Goal: Navigation & Orientation: Find specific page/section

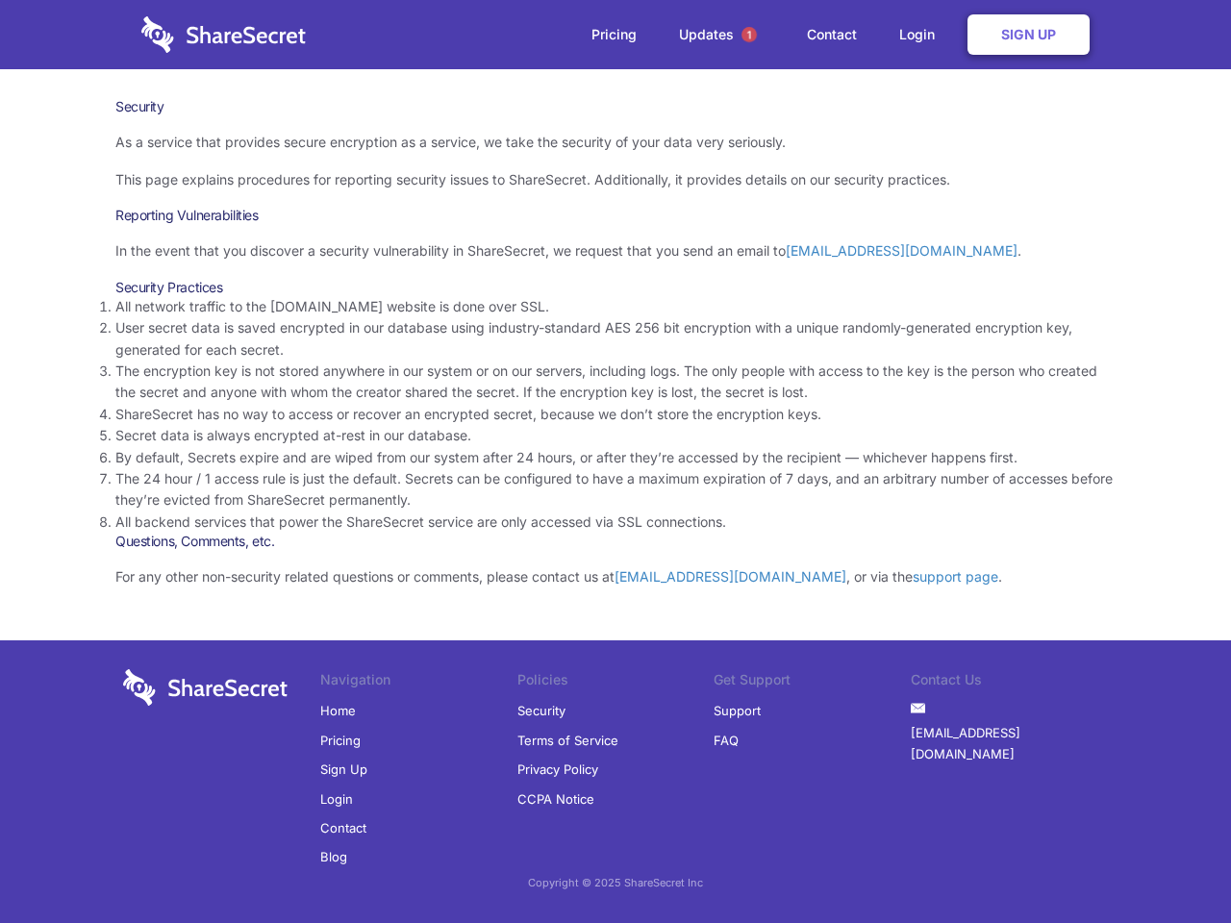
click at [615, 462] on li "By default, Secrets expire and are wiped from our system after 24 hours, or aft…" at bounding box center [615, 457] width 1000 height 21
click at [749, 35] on span "1" at bounding box center [748, 34] width 15 height 15
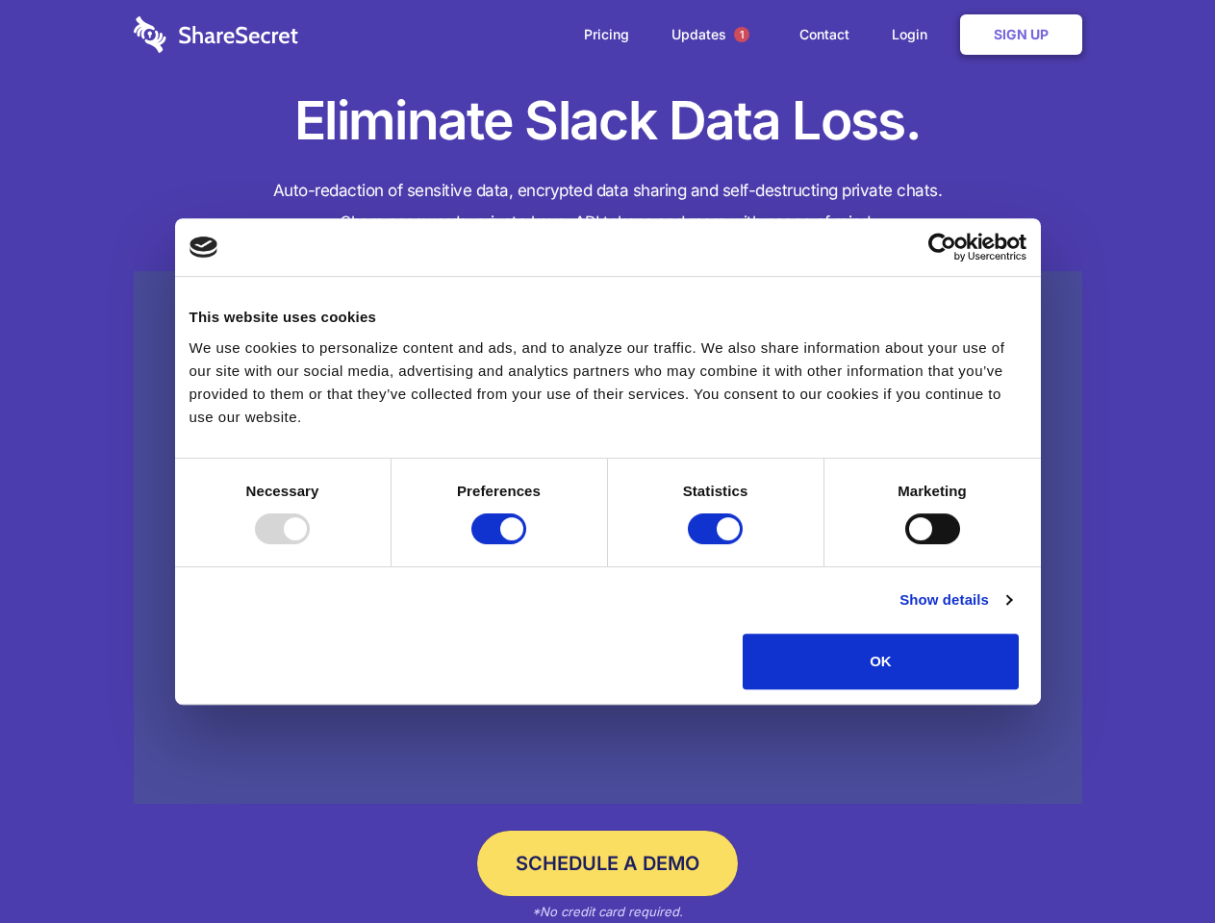
click at [310, 544] on div at bounding box center [282, 529] width 55 height 31
click at [526, 544] on input "Preferences" at bounding box center [498, 529] width 55 height 31
checkbox input "false"
click at [717, 544] on input "Statistics" at bounding box center [715, 529] width 55 height 31
checkbox input "false"
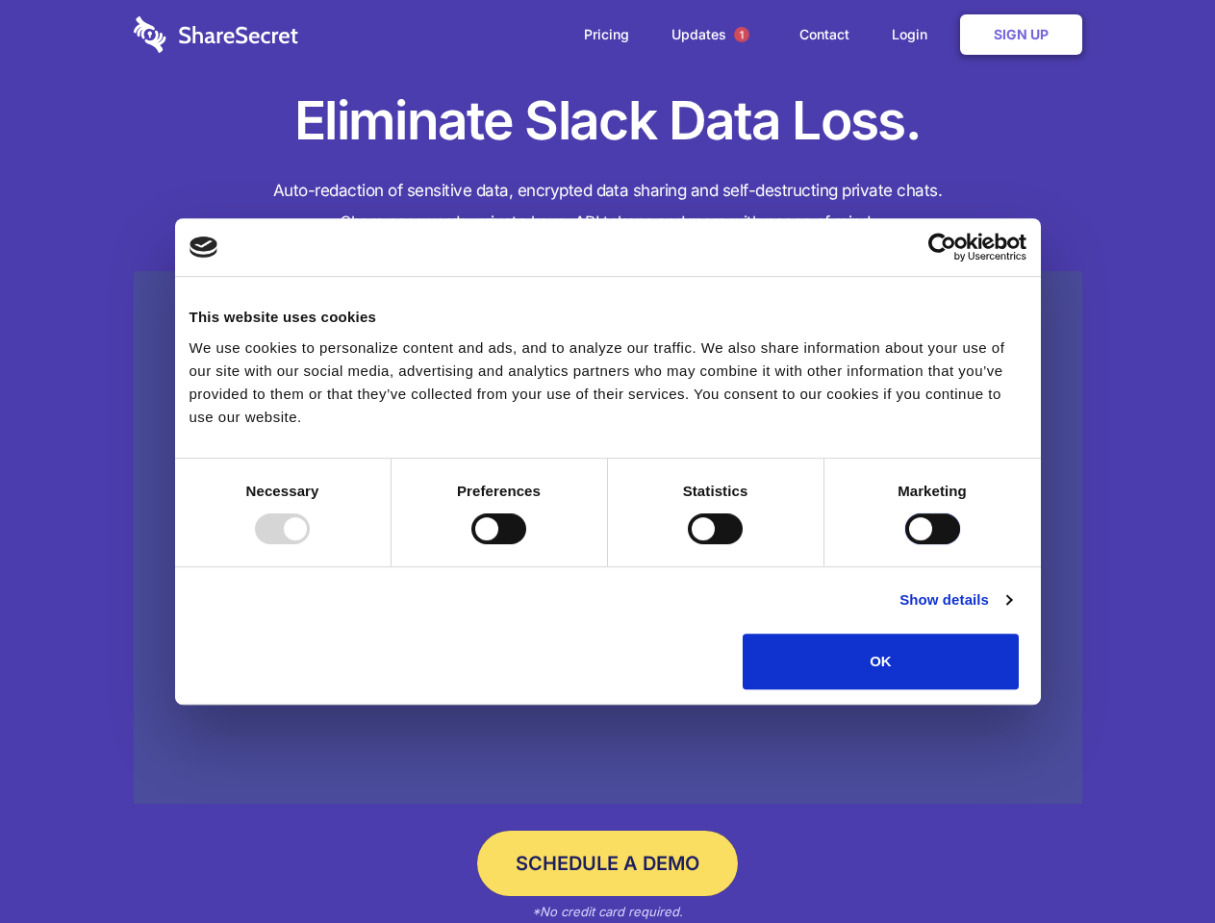
click at [905, 544] on input "Marketing" at bounding box center [932, 529] width 55 height 31
checkbox input "true"
click at [1011, 612] on link "Show details" at bounding box center [955, 600] width 112 height 23
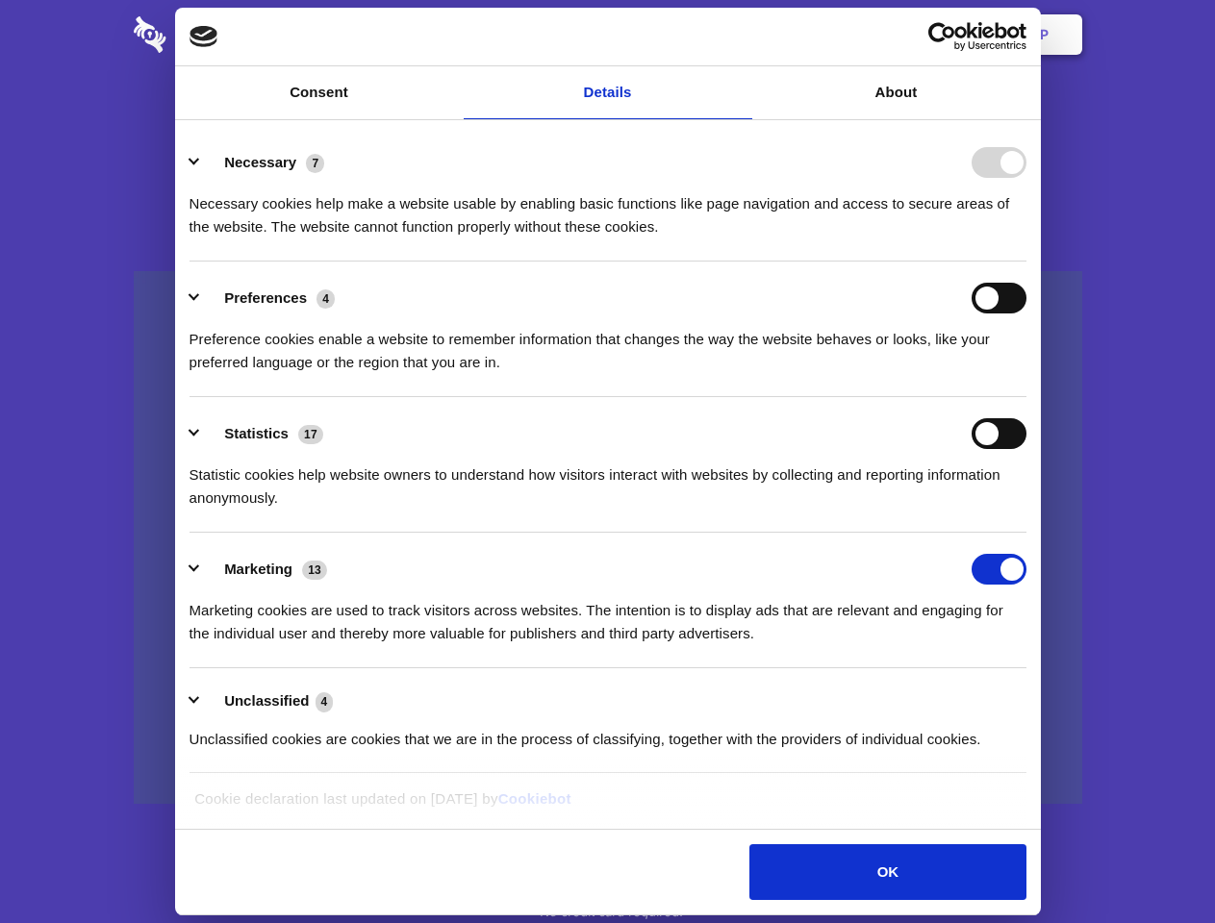
click at [1063, 696] on link at bounding box center [608, 538] width 948 height 534
click at [741, 35] on span "1" at bounding box center [741, 34] width 15 height 15
